Goal: Task Accomplishment & Management: Manage account settings

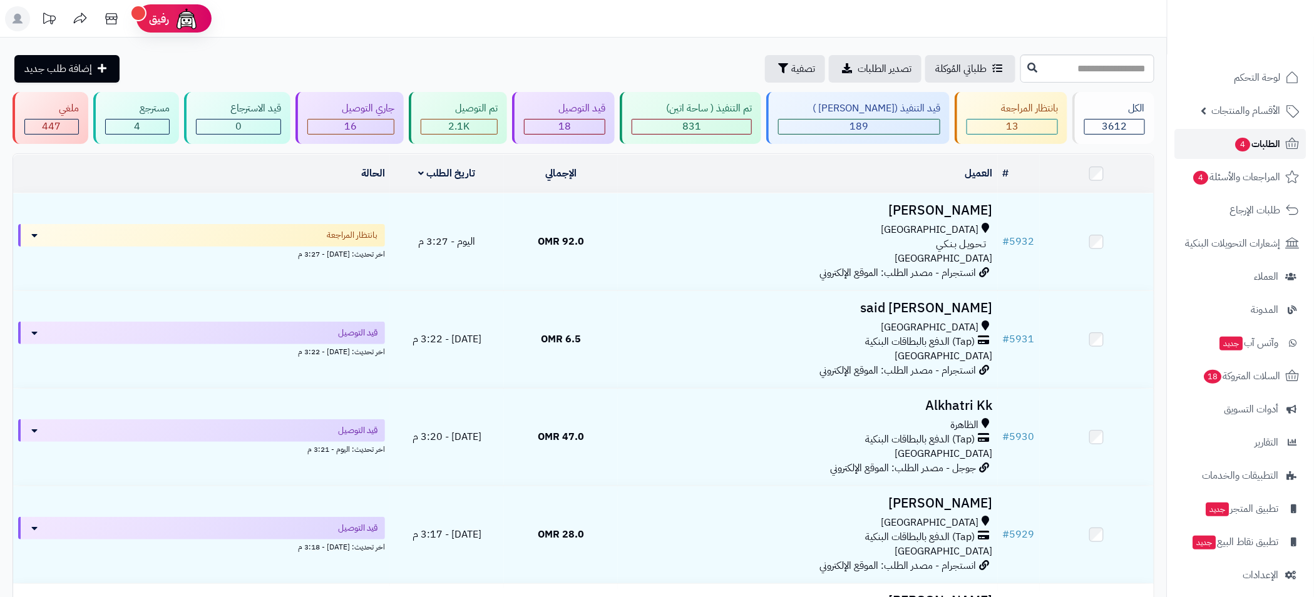
click at [1250, 145] on span "الطلبات 4" at bounding box center [1257, 144] width 46 height 18
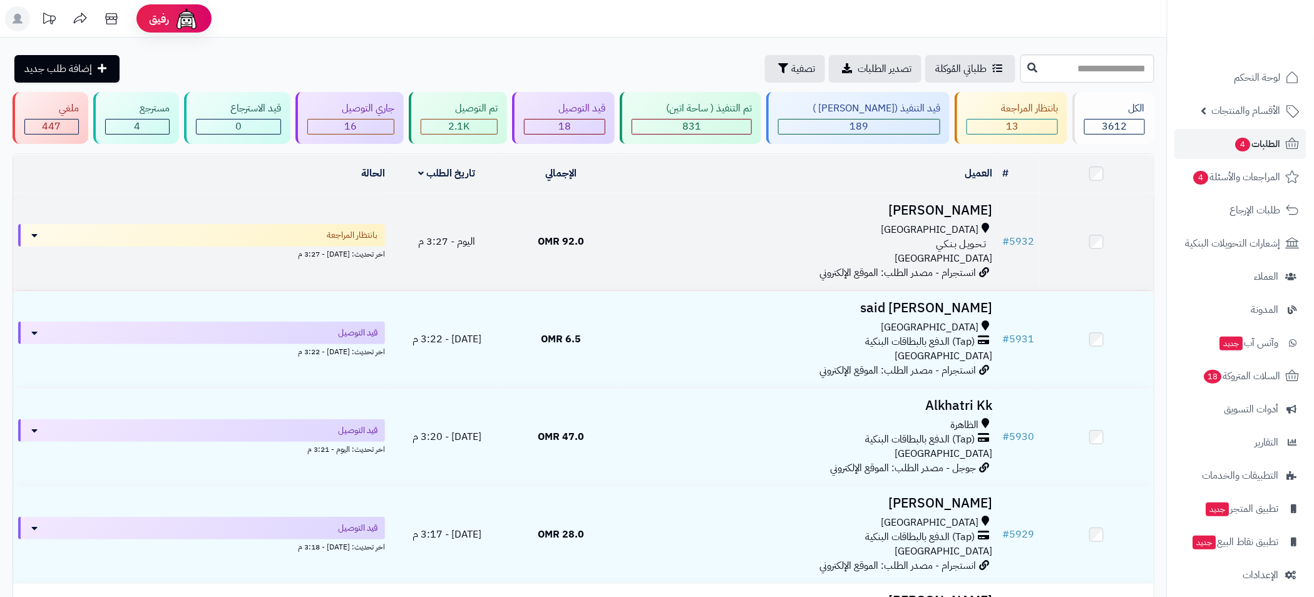
click at [737, 250] on div "مسقط تـحـويـل بـنـكـي عمان" at bounding box center [808, 244] width 370 height 43
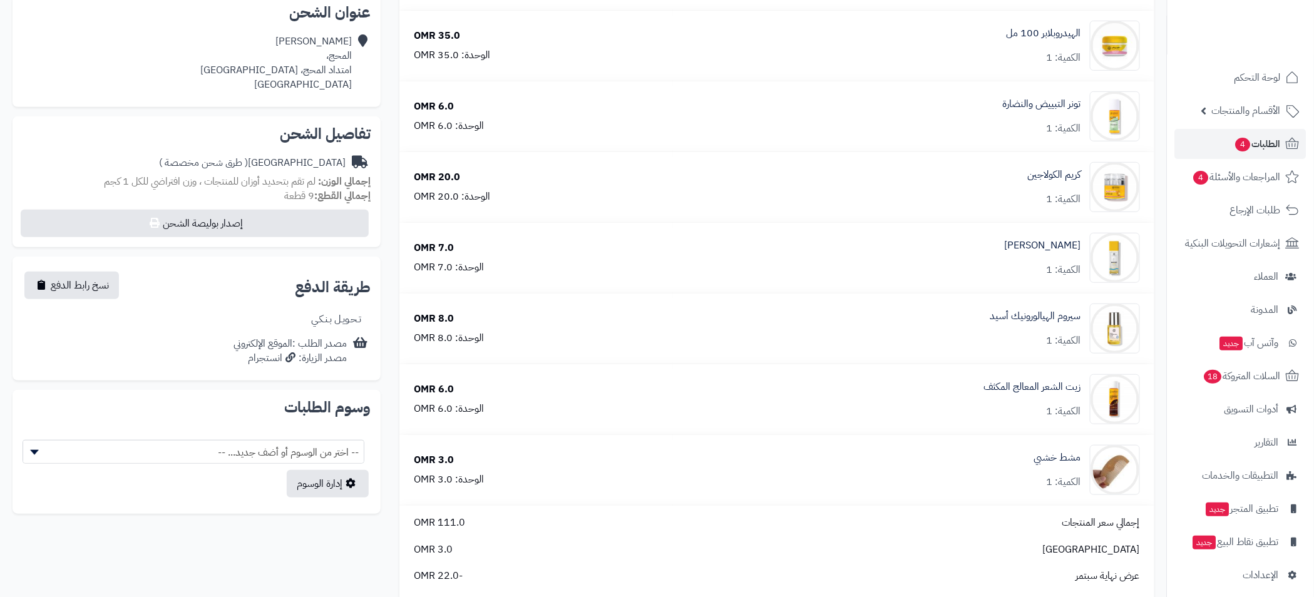
scroll to position [281, 0]
click at [1253, 142] on span "الطلبات 4" at bounding box center [1257, 144] width 46 height 18
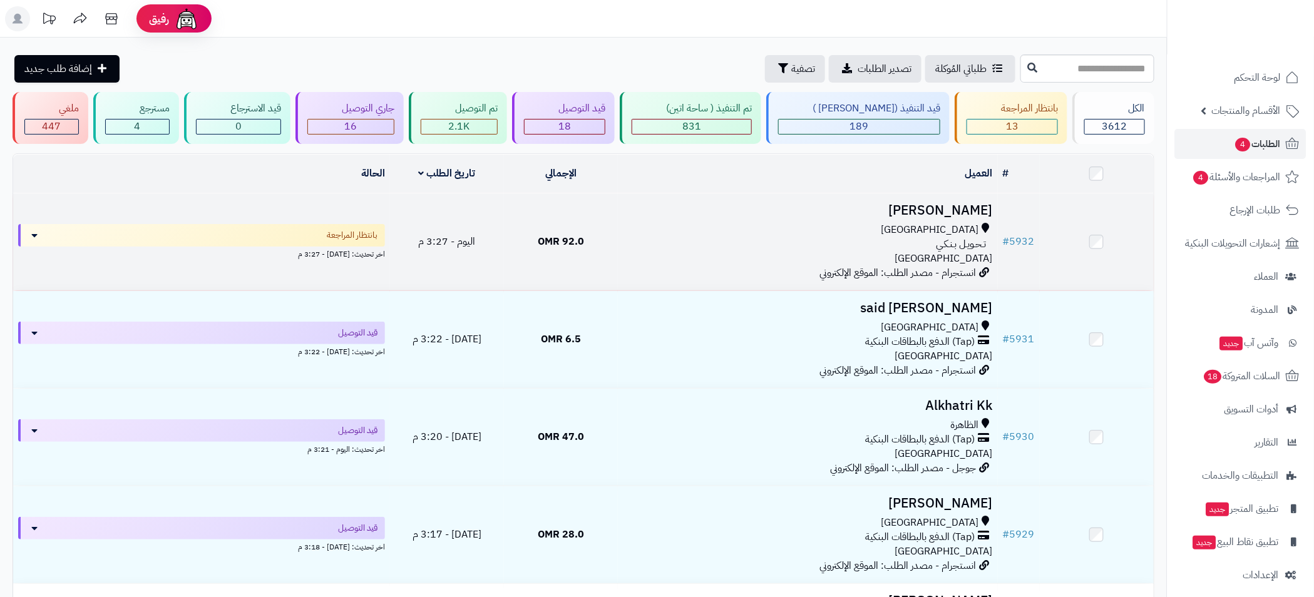
click at [880, 225] on div "[GEOGRAPHIC_DATA]" at bounding box center [808, 230] width 370 height 14
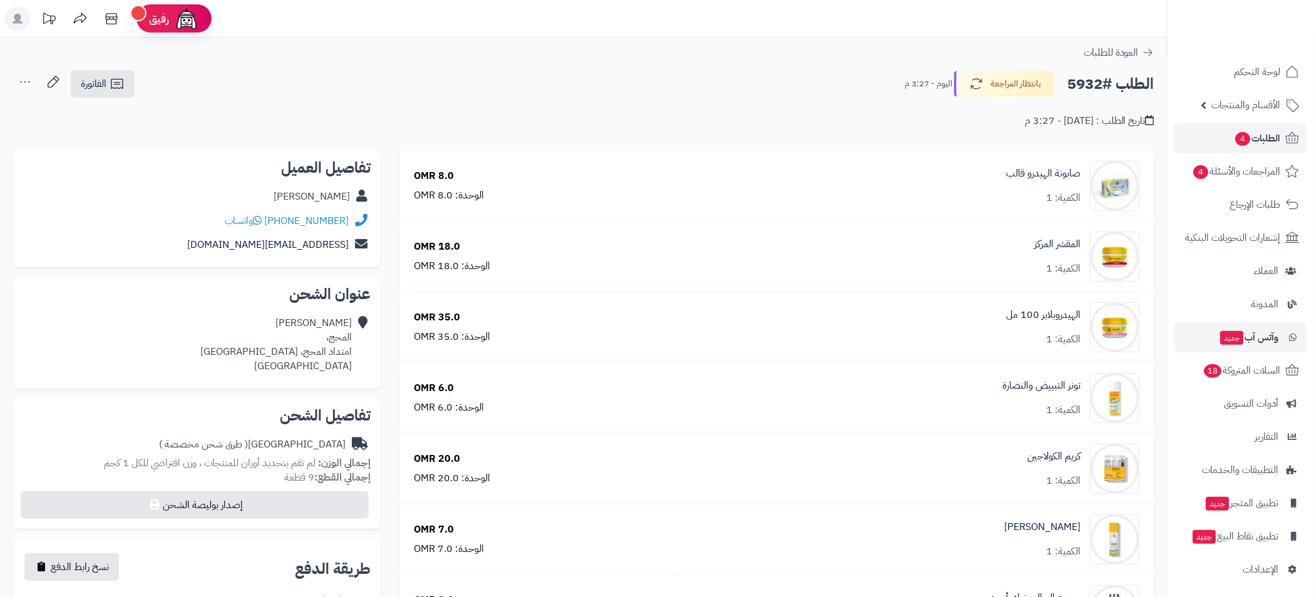
scroll to position [8, 0]
click at [1259, 131] on span "الطلبات 4" at bounding box center [1257, 136] width 46 height 18
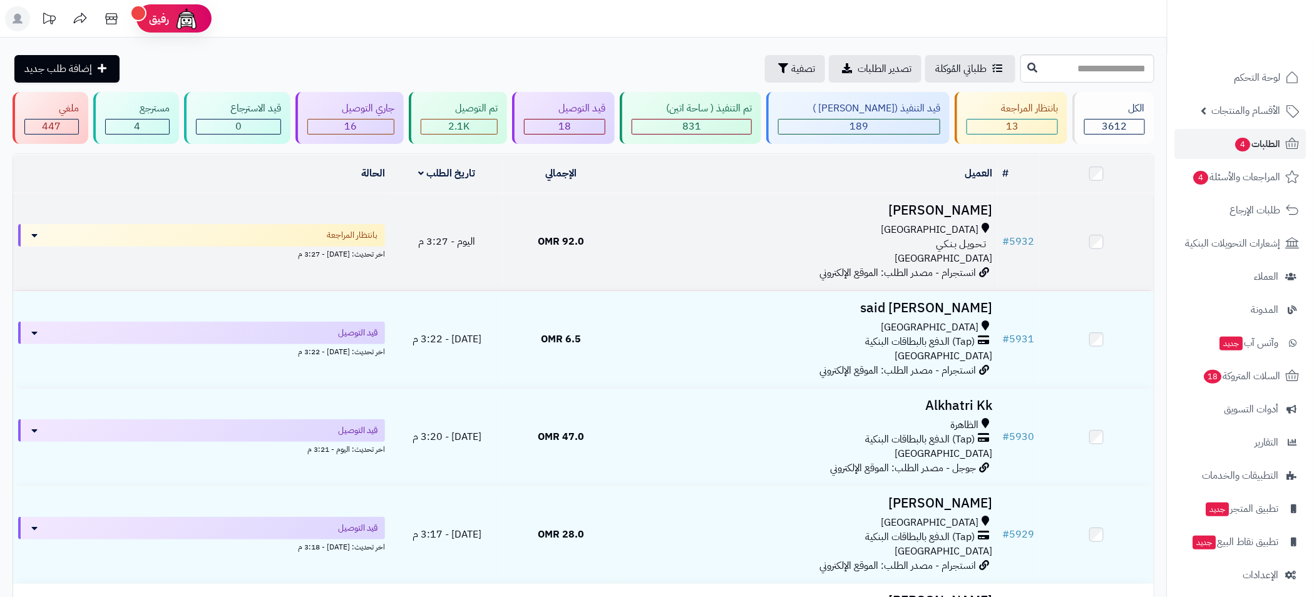
click at [757, 223] on div "مسقط" at bounding box center [808, 230] width 370 height 14
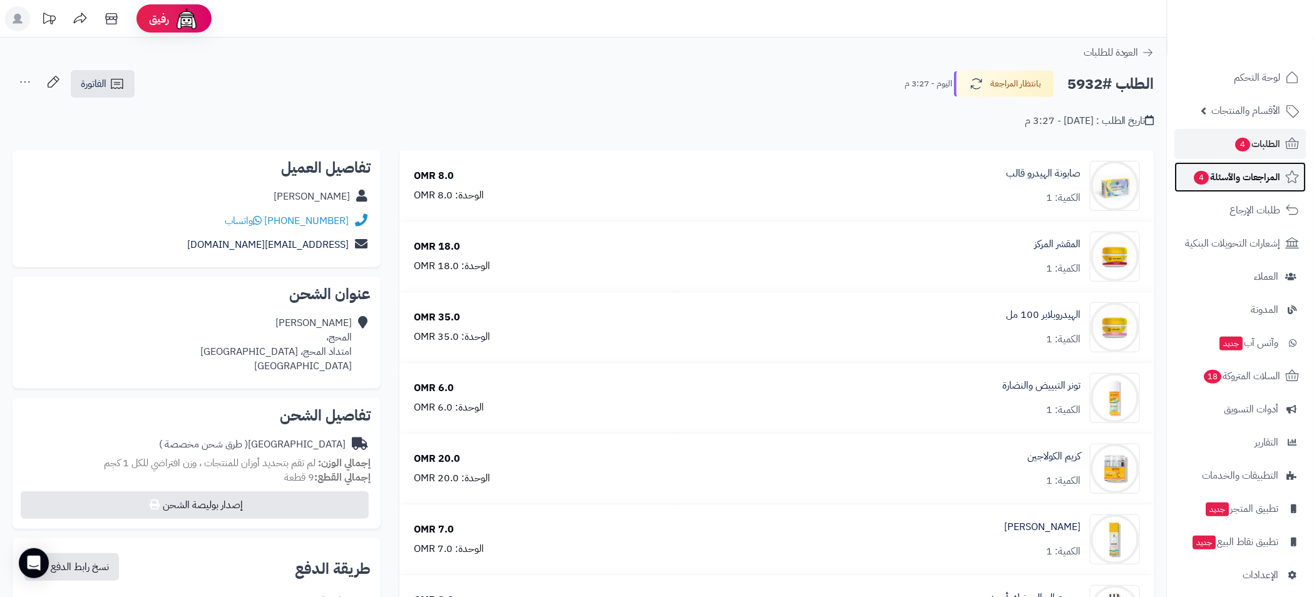
click at [1248, 168] on span "المراجعات والأسئلة 4" at bounding box center [1237, 177] width 88 height 18
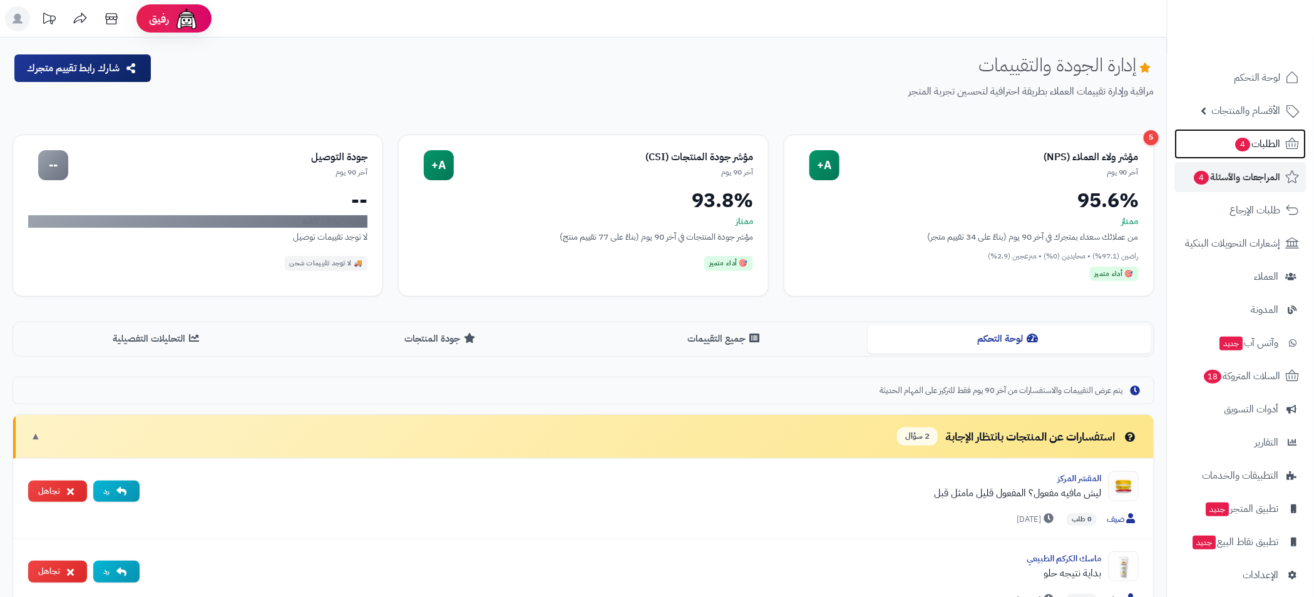
click at [1263, 142] on span "الطلبات 4" at bounding box center [1257, 144] width 46 height 18
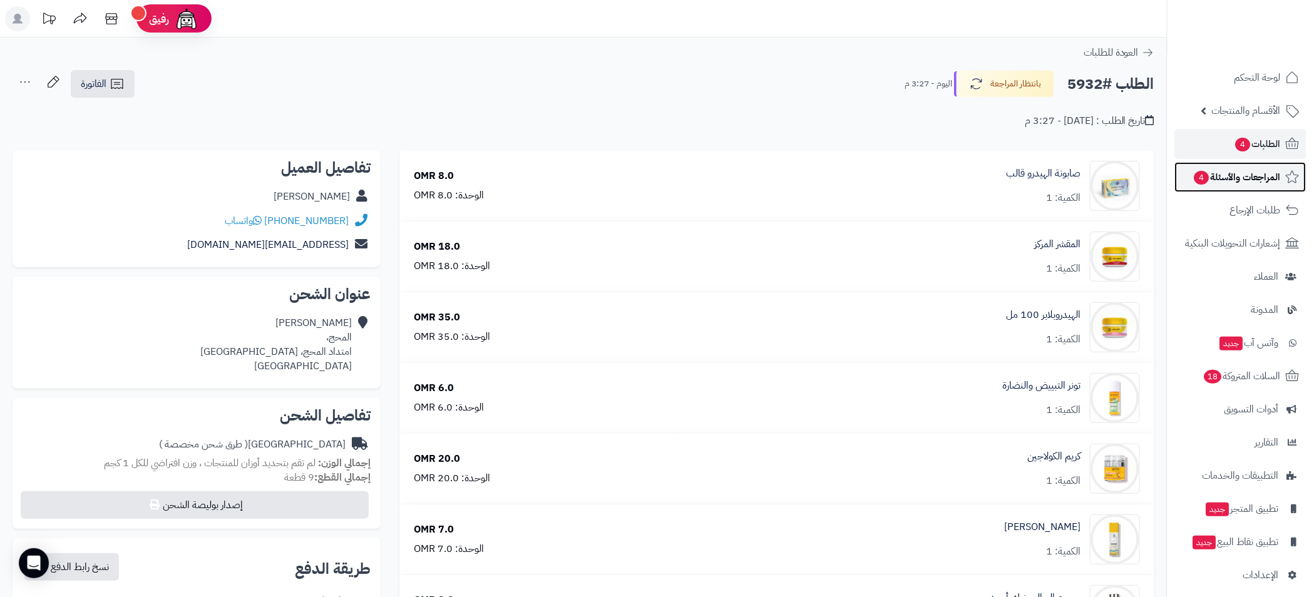
click at [1247, 178] on span "المراجعات والأسئلة 4" at bounding box center [1237, 177] width 88 height 18
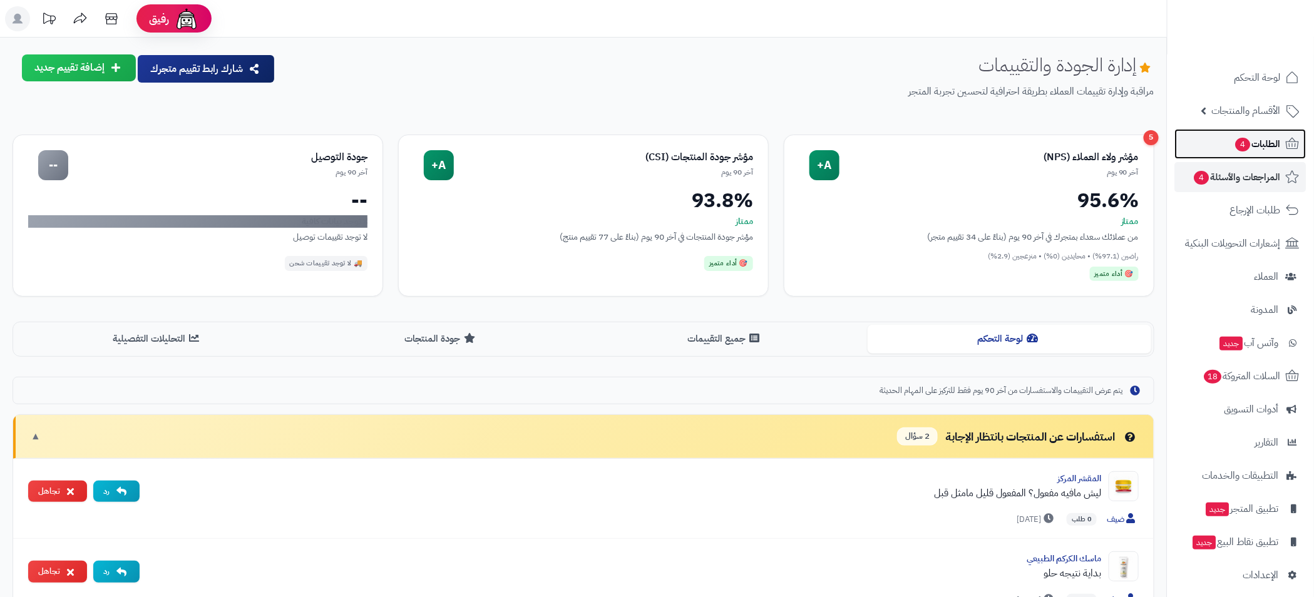
click at [1261, 140] on span "الطلبات 4" at bounding box center [1257, 144] width 46 height 18
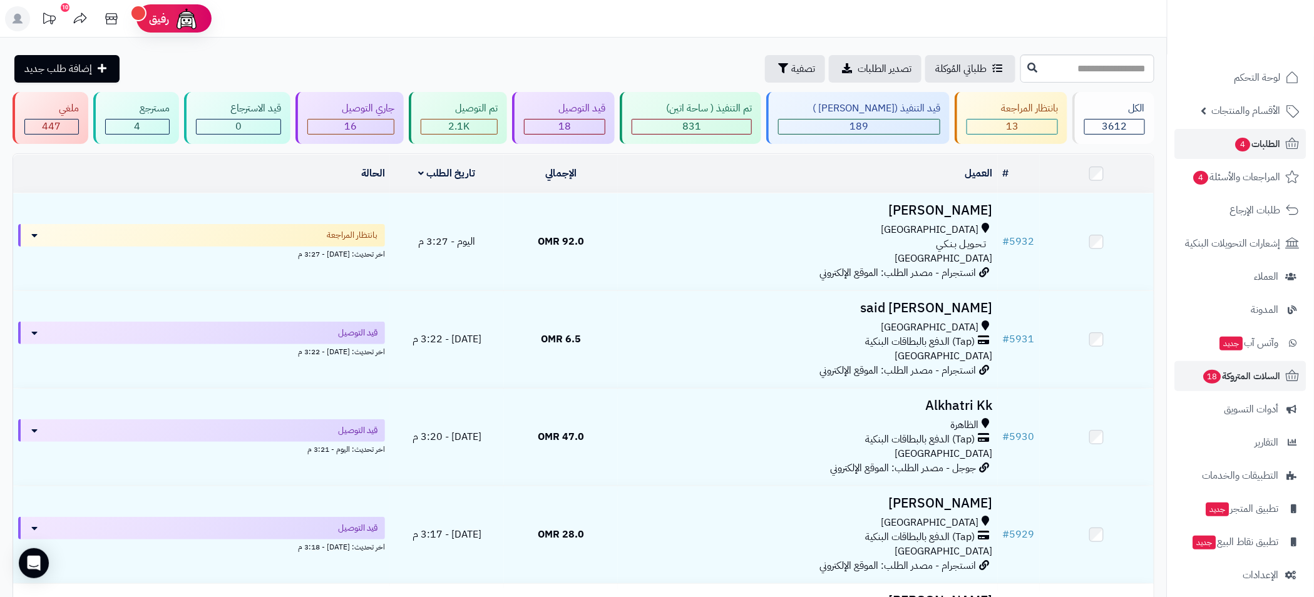
scroll to position [8, 0]
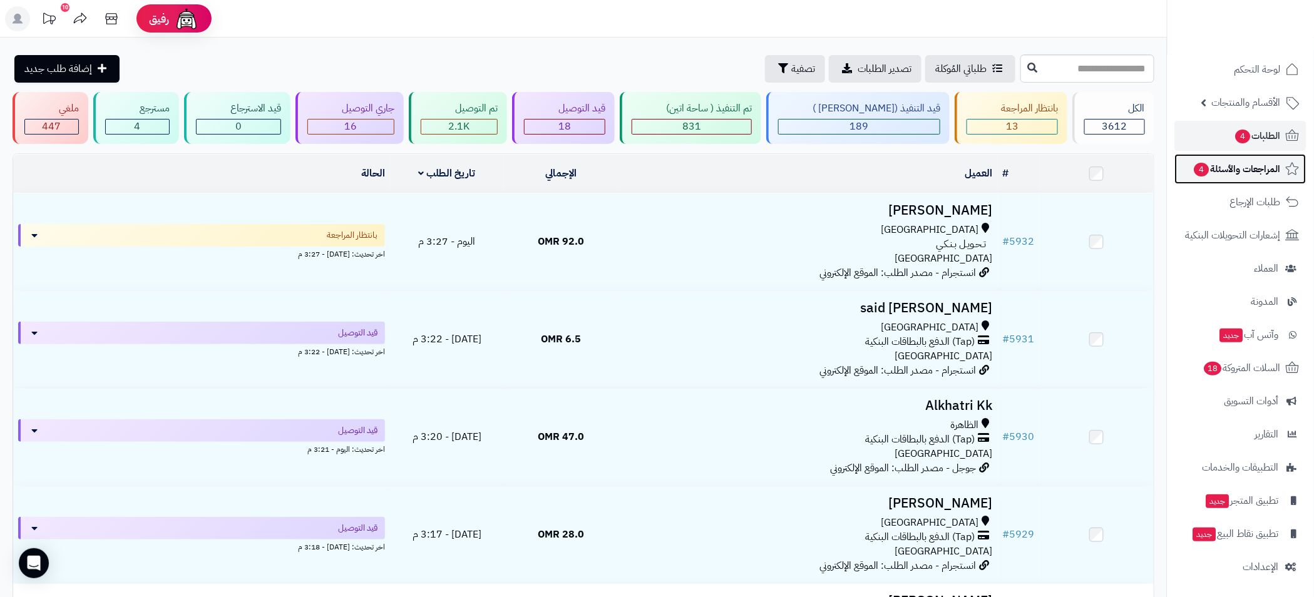
click at [1245, 172] on span "المراجعات والأسئلة 4" at bounding box center [1237, 169] width 88 height 18
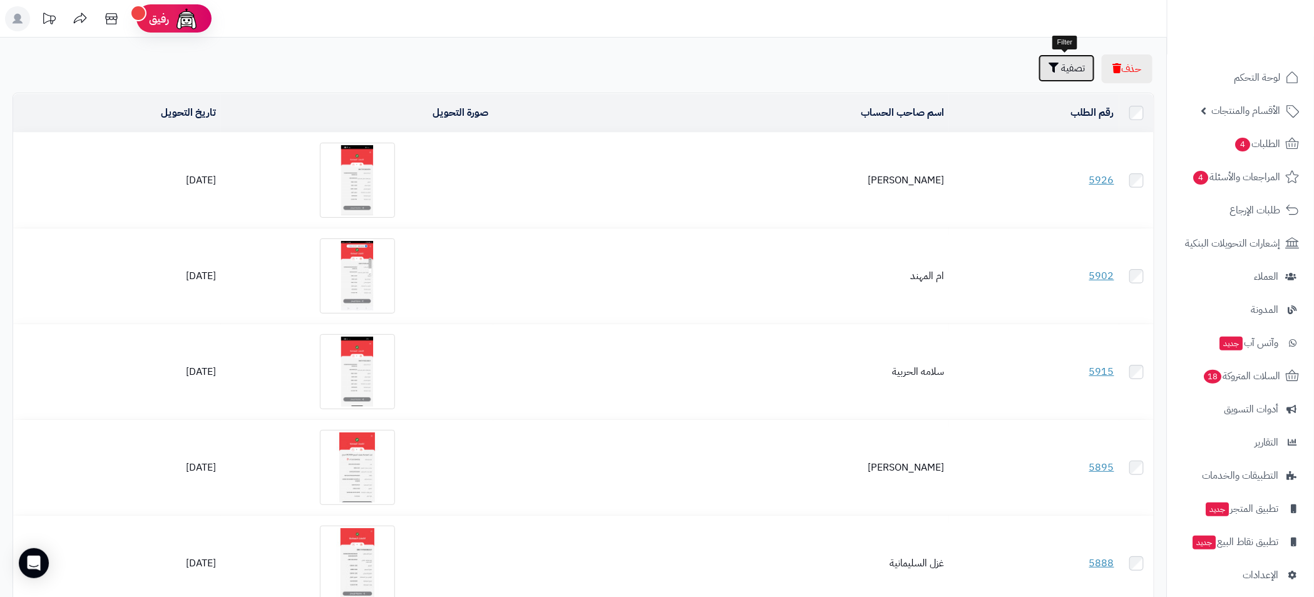
click at [1078, 71] on span "تصفية" at bounding box center [1073, 68] width 24 height 15
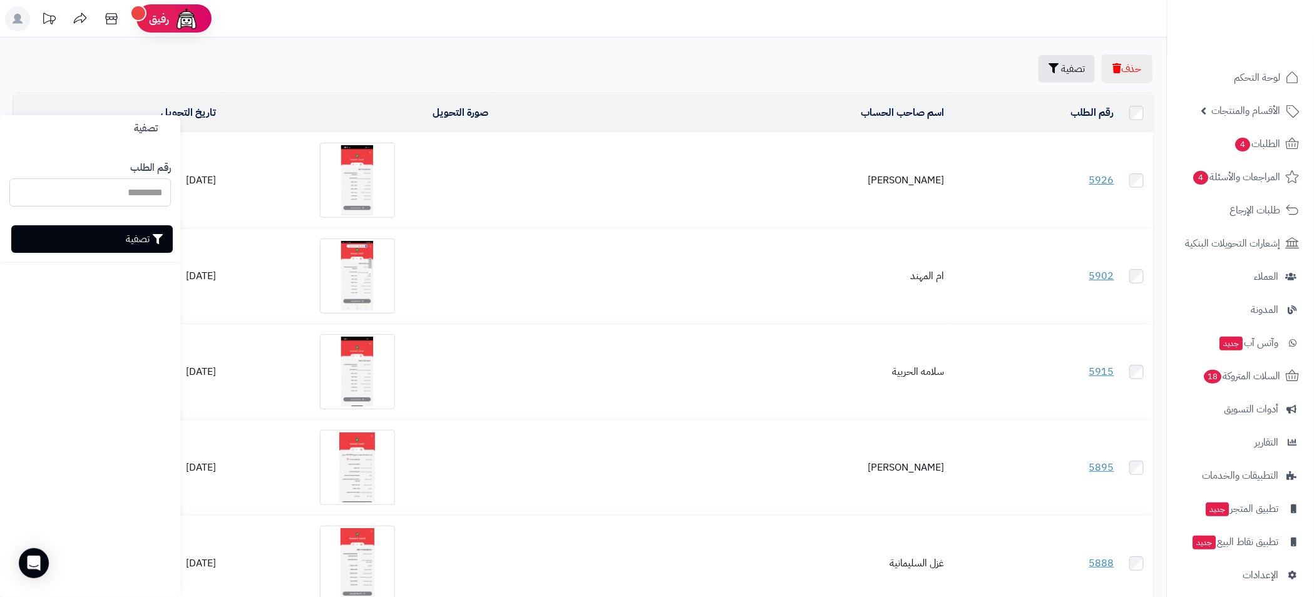
click at [105, 195] on input "رقم الطلب" at bounding box center [90, 192] width 162 height 28
type input "****"
click at [108, 230] on button "تصفية" at bounding box center [92, 239] width 162 height 28
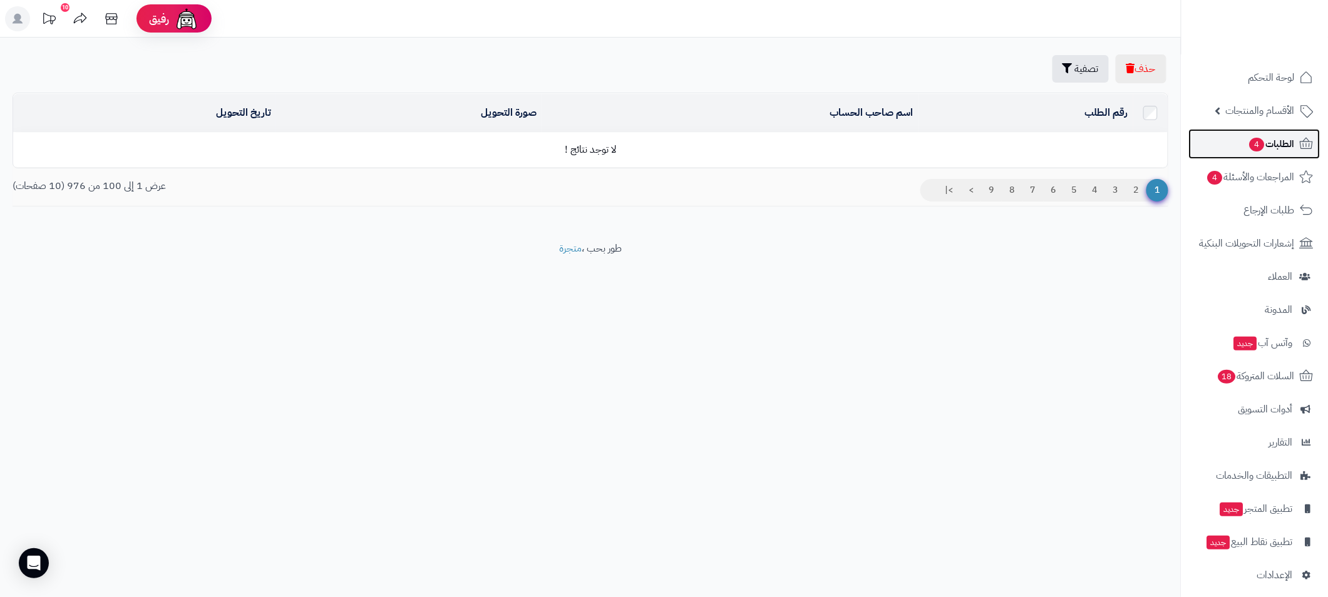
click at [1268, 135] on span "الطلبات 4" at bounding box center [1271, 144] width 46 height 18
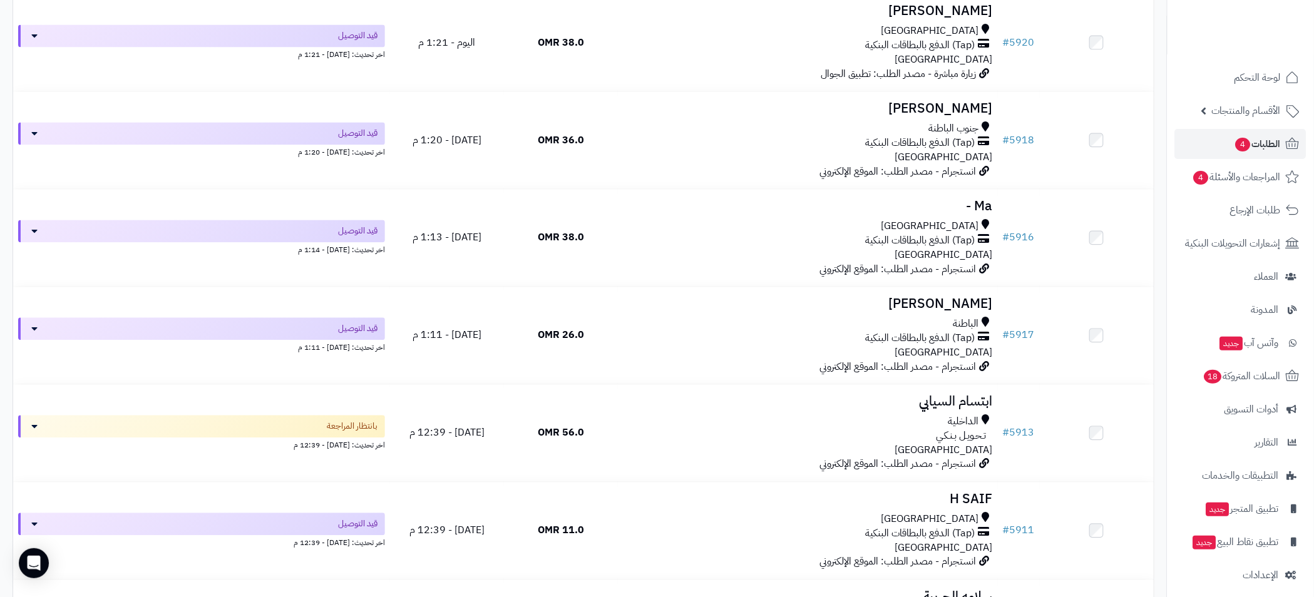
scroll to position [1408, 0]
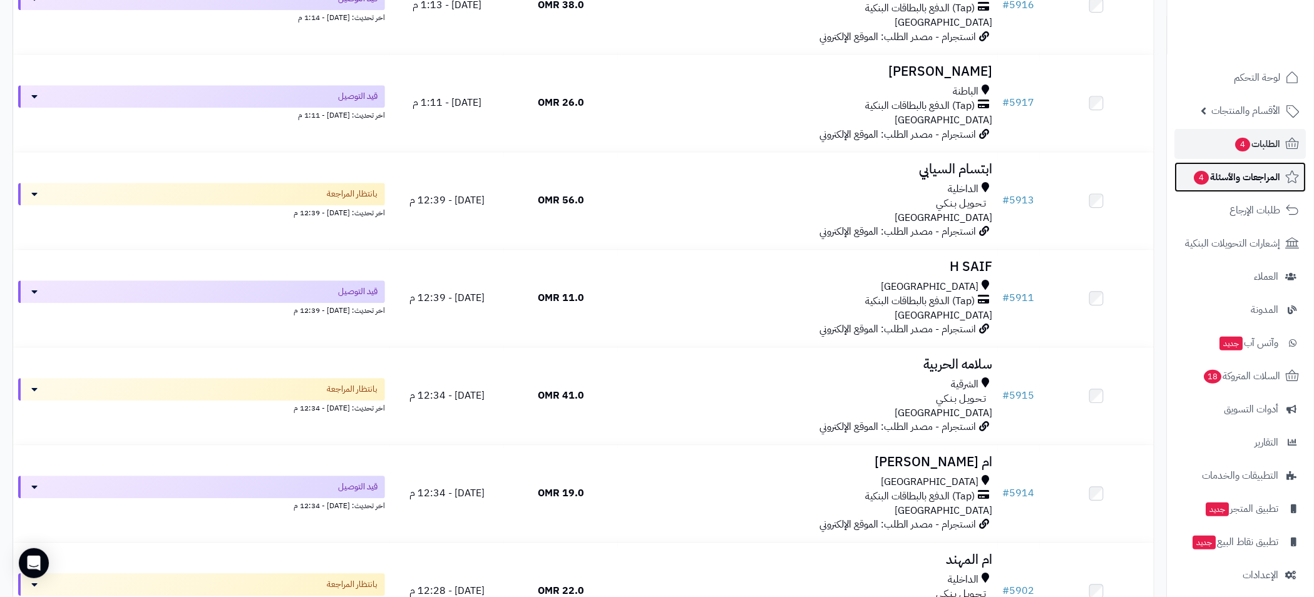
click at [1265, 183] on span "المراجعات والأسئلة 4" at bounding box center [1237, 177] width 88 height 18
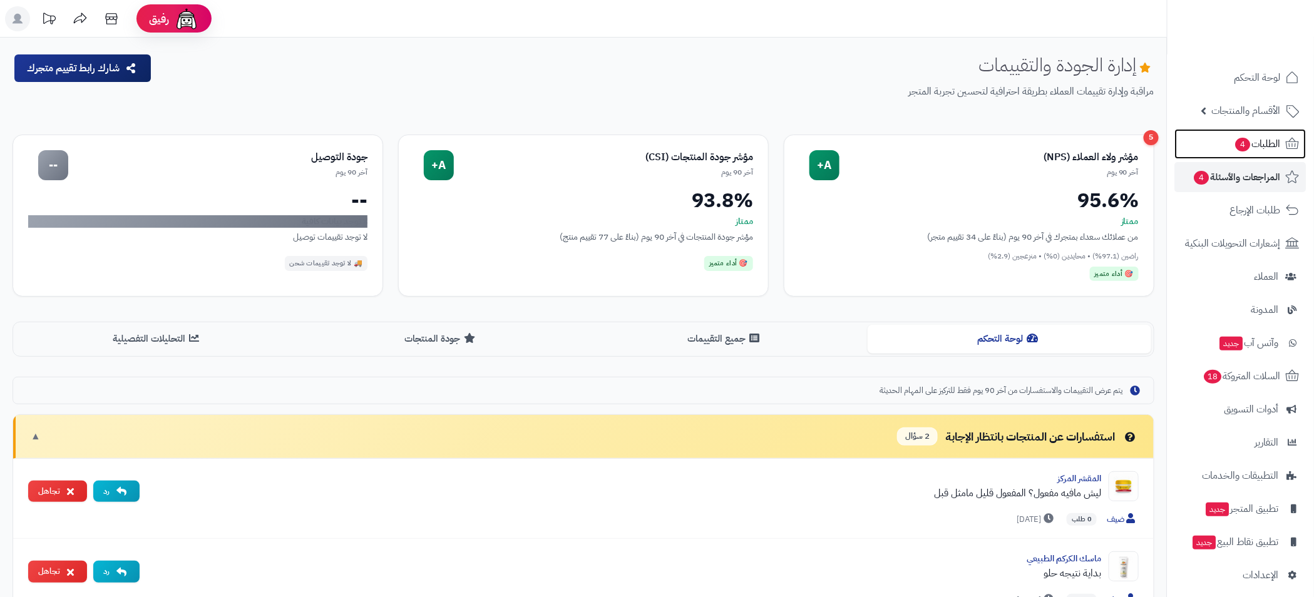
click at [1265, 143] on span "الطلبات 4" at bounding box center [1257, 144] width 46 height 18
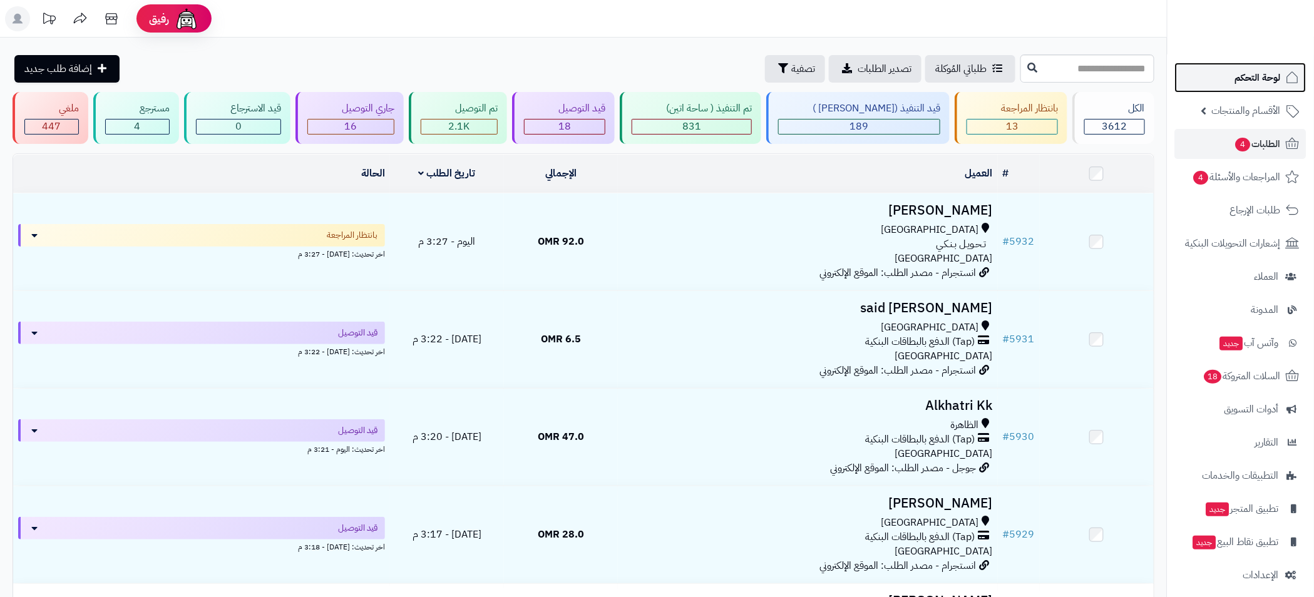
click at [1266, 69] on span "لوحة التحكم" at bounding box center [1258, 78] width 46 height 18
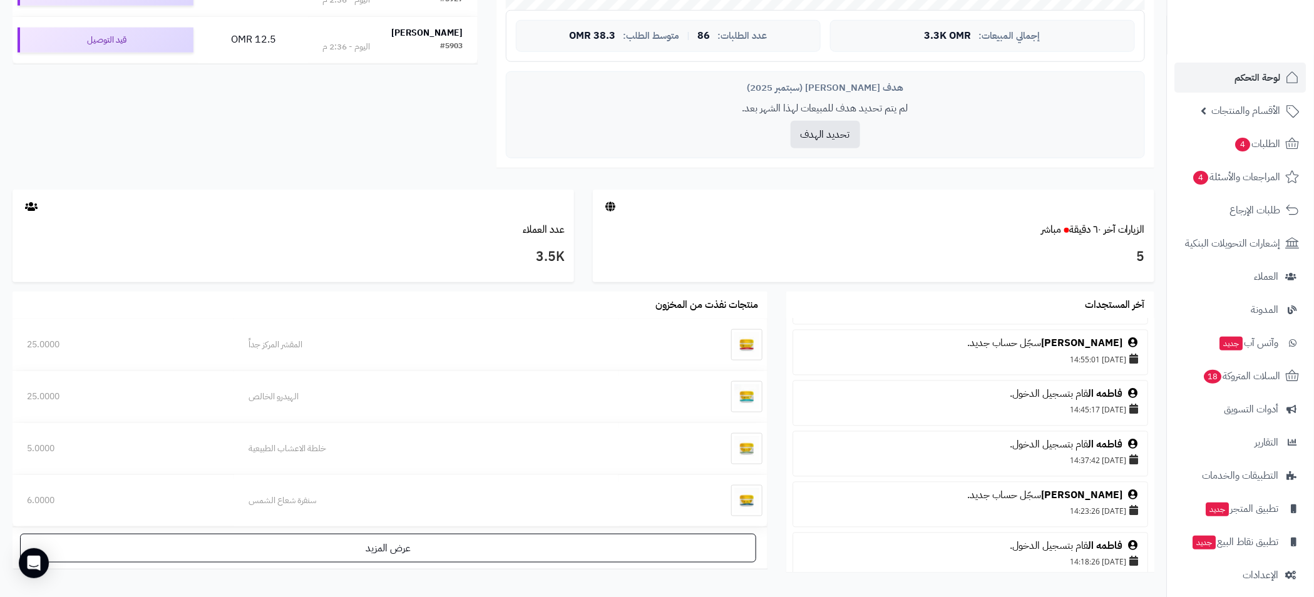
scroll to position [548, 0]
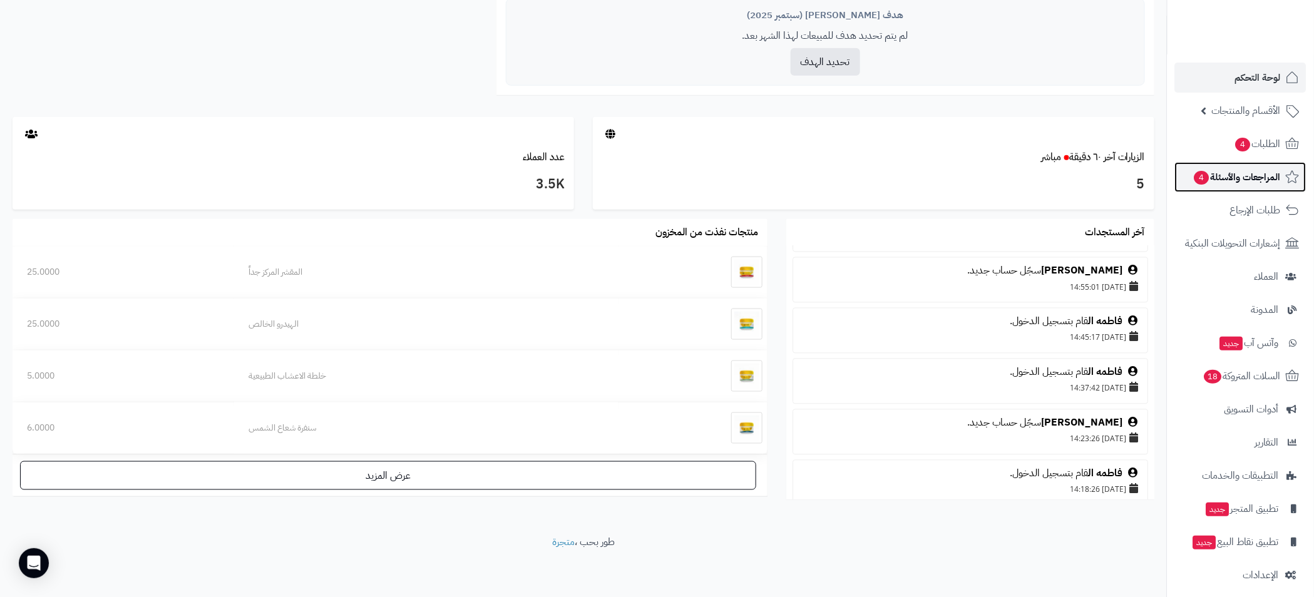
click at [1244, 180] on span "المراجعات والأسئلة 4" at bounding box center [1237, 177] width 88 height 18
